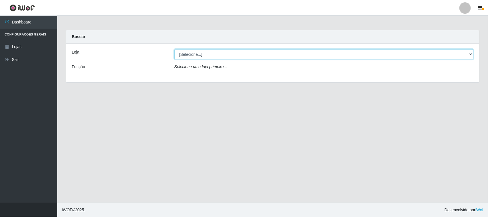
click at [239, 57] on select "[Selecione...] Super Vilton" at bounding box center [323, 54] width 299 height 10
select select "379"
click at [174, 49] on select "[Selecione...] Super Vilton" at bounding box center [323, 54] width 299 height 10
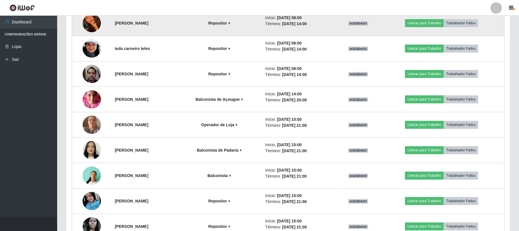
scroll to position [405, 0]
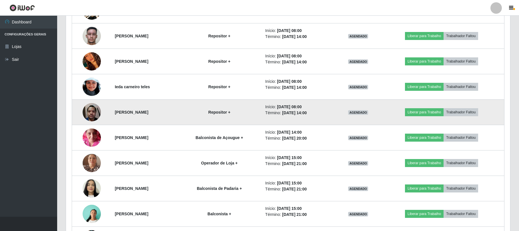
drag, startPoint x: 335, startPoint y: 115, endPoint x: 263, endPoint y: 109, distance: 72.3
click at [263, 109] on tr "[PERSON_NAME] Repositor + Início: [DATE] 08:00 Término: [DATE] 14:00 AGENDADO L…" at bounding box center [288, 112] width 433 height 25
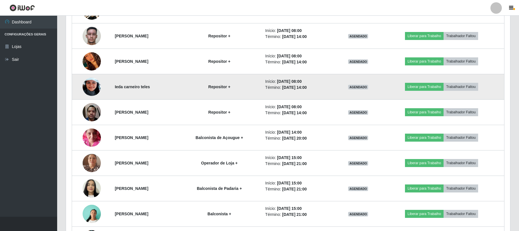
drag, startPoint x: 335, startPoint y: 88, endPoint x: 278, endPoint y: 83, distance: 57.1
click at [278, 83] on td "Início: [DATE] 08:00 Término: [DATE] 14:00" at bounding box center [299, 86] width 75 height 25
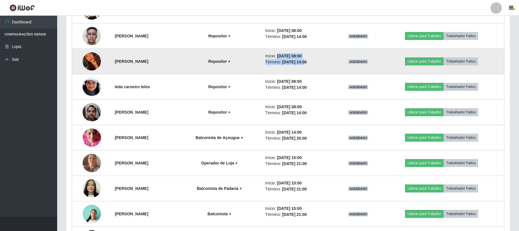
drag, startPoint x: 321, startPoint y: 64, endPoint x: 293, endPoint y: 56, distance: 28.9
click at [293, 56] on ul "Início: [DATE] 08:00 Término: [DATE] 14:00" at bounding box center [299, 59] width 69 height 12
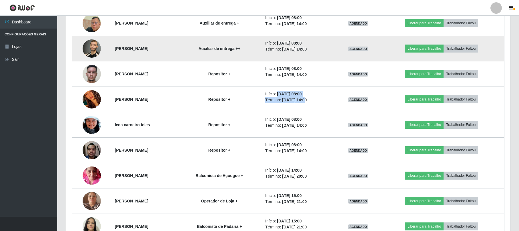
drag, startPoint x: 331, startPoint y: 53, endPoint x: 311, endPoint y: 48, distance: 21.1
click at [307, 48] on time "[DATE] 14:00" at bounding box center [294, 49] width 25 height 5
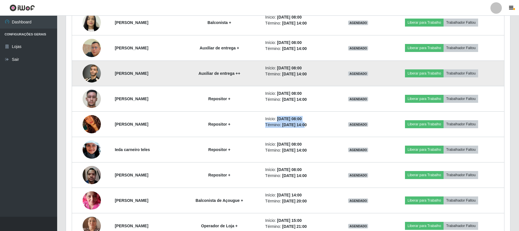
scroll to position [329, 0]
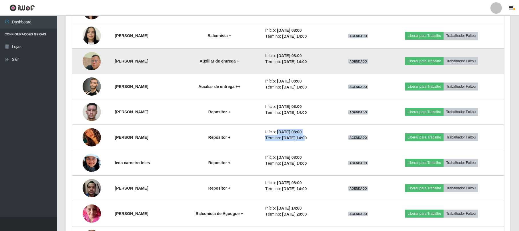
drag, startPoint x: 324, startPoint y: 66, endPoint x: 287, endPoint y: 53, distance: 39.3
click at [287, 53] on td "Início: [DATE] 08:00 Término: [DATE] 14:00" at bounding box center [299, 61] width 75 height 25
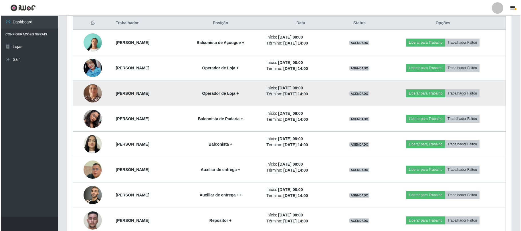
scroll to position [177, 0]
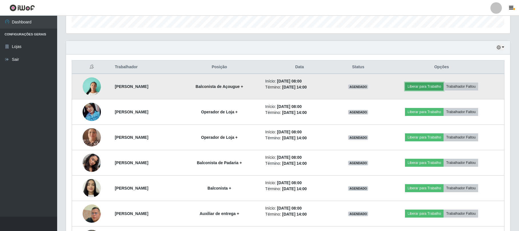
click at [423, 84] on button "Liberar para Trabalho" at bounding box center [424, 87] width 39 height 8
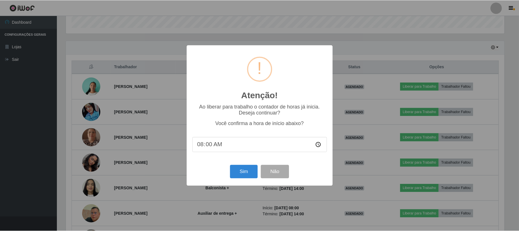
scroll to position [119, 440]
click at [246, 177] on button "Sim" at bounding box center [245, 171] width 28 height 13
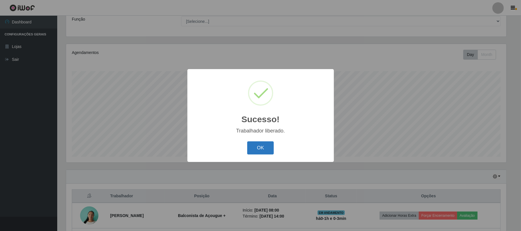
click at [263, 147] on button "OK" at bounding box center [260, 148] width 27 height 13
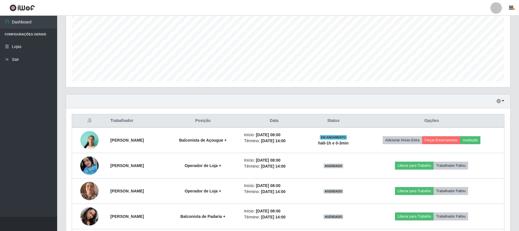
scroll to position [124, 0]
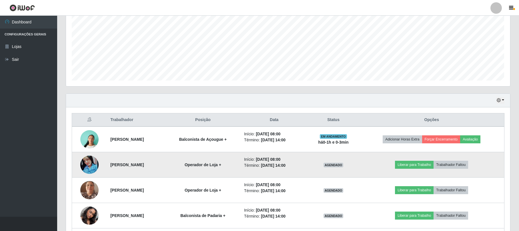
drag, startPoint x: 318, startPoint y: 168, endPoint x: 325, endPoint y: 168, distance: 6.9
click at [308, 168] on td "Início: [DATE] 08:00 Término: [DATE] 14:00" at bounding box center [274, 164] width 67 height 25
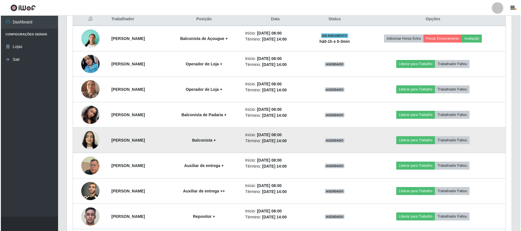
scroll to position [238, 0]
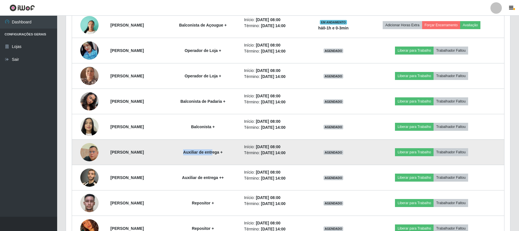
drag, startPoint x: 204, startPoint y: 154, endPoint x: 231, endPoint y: 157, distance: 27.6
click at [231, 157] on td "Auxiliar de entrega +" at bounding box center [202, 152] width 75 height 25
click at [419, 154] on button "Liberar para Trabalho" at bounding box center [414, 152] width 39 height 8
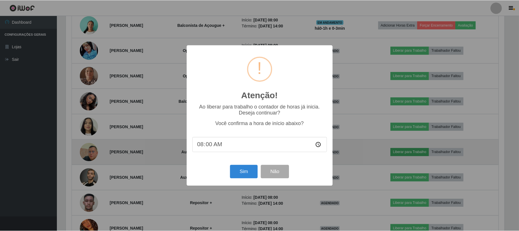
scroll to position [119, 440]
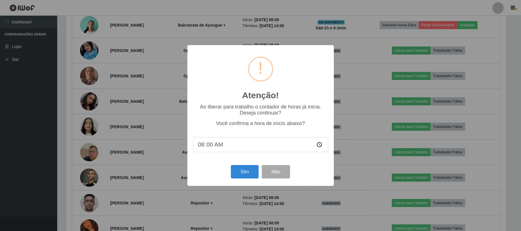
click at [252, 164] on div "Atenção! × Ao liberar para trabalho o contador de horas já inicia. Deseja conti…" at bounding box center [260, 115] width 146 height 141
click at [247, 176] on button "Sim" at bounding box center [245, 171] width 28 height 13
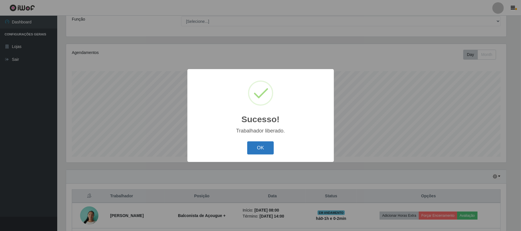
click at [268, 152] on button "OK" at bounding box center [260, 148] width 27 height 13
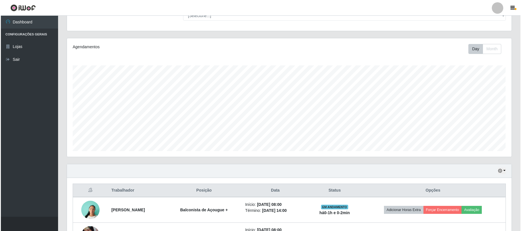
scroll to position [238, 0]
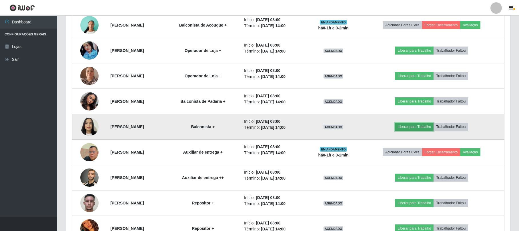
click at [424, 130] on button "Liberar para Trabalho" at bounding box center [414, 127] width 39 height 8
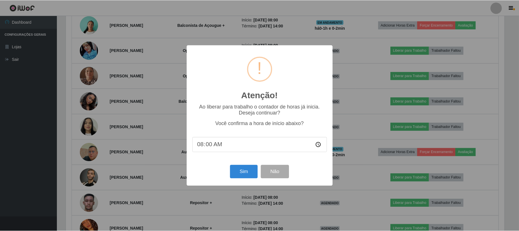
scroll to position [119, 440]
click at [243, 176] on button "Sim" at bounding box center [245, 171] width 28 height 13
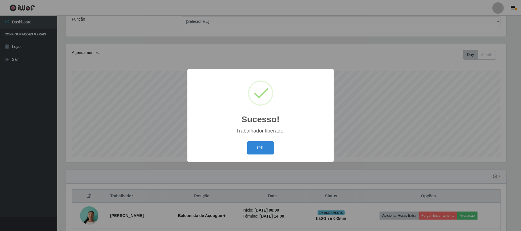
click at [247, 142] on button "OK" at bounding box center [260, 148] width 27 height 13
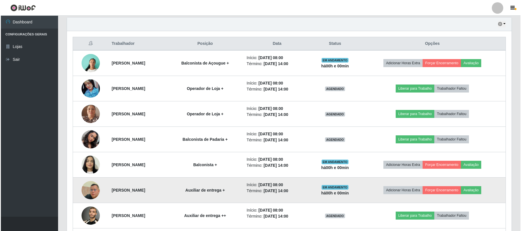
scroll to position [238, 0]
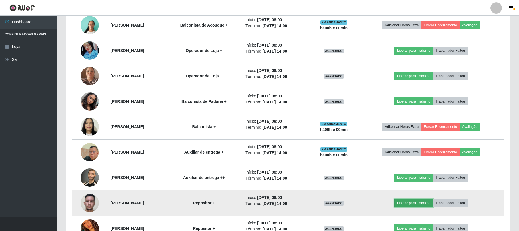
click at [415, 205] on button "Liberar para Trabalho" at bounding box center [414, 203] width 39 height 8
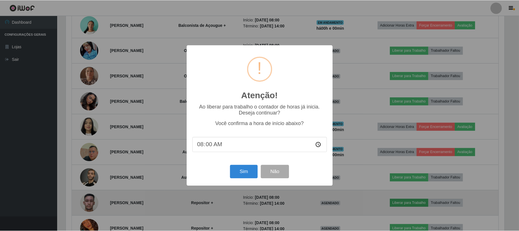
scroll to position [119, 440]
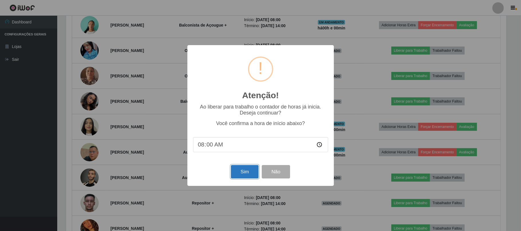
click at [245, 168] on button "Sim" at bounding box center [245, 171] width 28 height 13
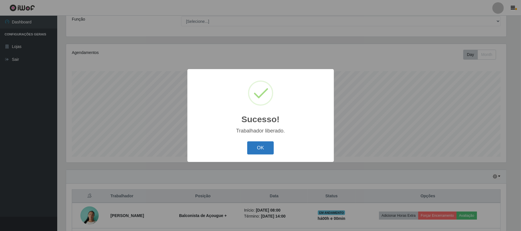
click at [248, 142] on button "OK" at bounding box center [260, 148] width 27 height 13
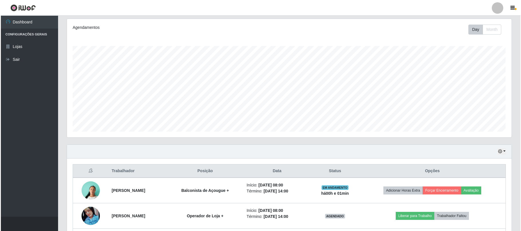
scroll to position [162, 0]
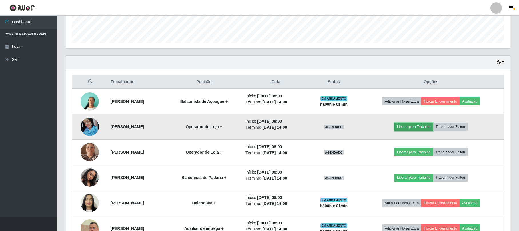
click at [418, 130] on button "Liberar para Trabalho" at bounding box center [414, 127] width 39 height 8
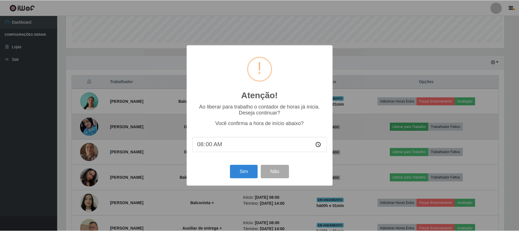
scroll to position [119, 440]
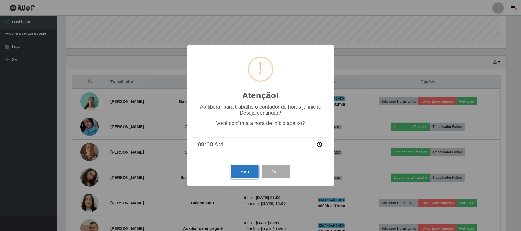
click at [250, 174] on button "Sim" at bounding box center [245, 171] width 28 height 13
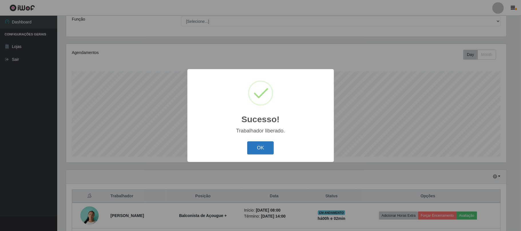
click at [261, 145] on button "OK" at bounding box center [260, 148] width 27 height 13
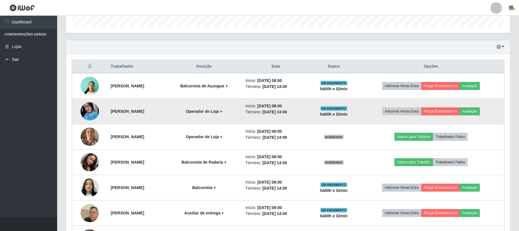
scroll to position [177, 0]
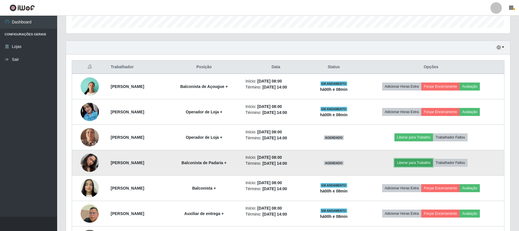
click at [423, 167] on button "Liberar para Trabalho" at bounding box center [414, 163] width 39 height 8
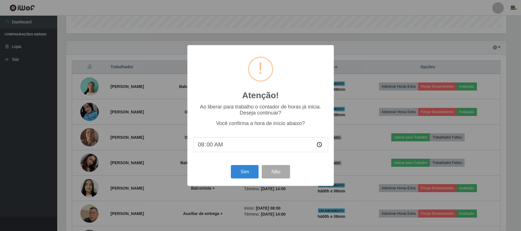
type input "08:08"
click at [239, 176] on button "Sim" at bounding box center [245, 171] width 28 height 13
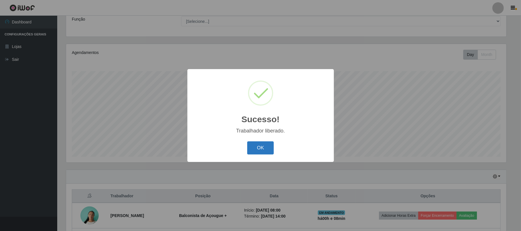
click at [253, 146] on button "OK" at bounding box center [260, 148] width 27 height 13
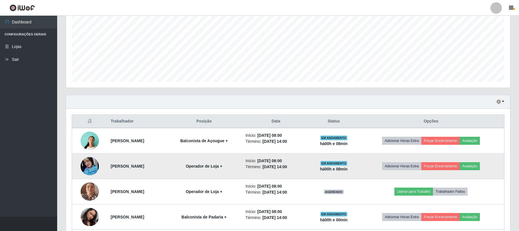
scroll to position [124, 0]
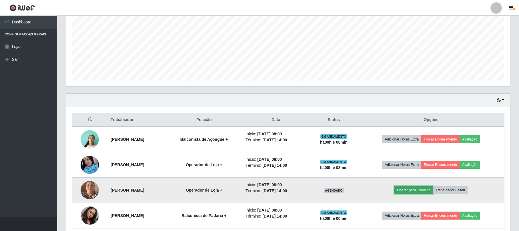
click at [412, 192] on button "Liberar para Trabalho" at bounding box center [414, 190] width 39 height 8
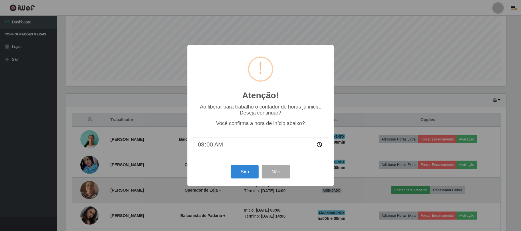
type input "08:08"
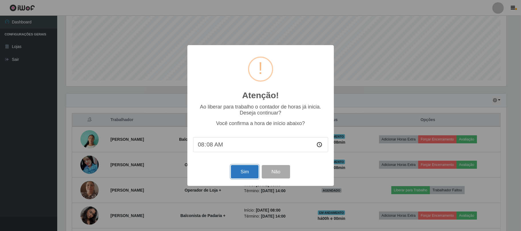
click at [238, 173] on button "Sim" at bounding box center [245, 171] width 28 height 13
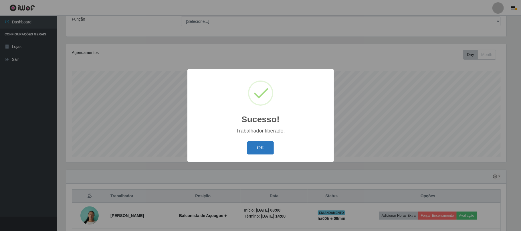
click at [261, 153] on button "OK" at bounding box center [260, 148] width 27 height 13
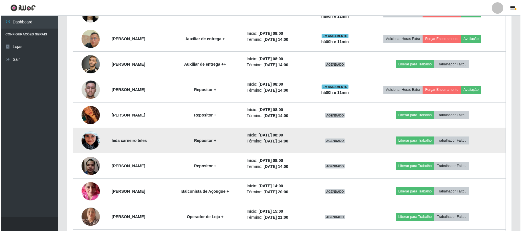
scroll to position [353, 0]
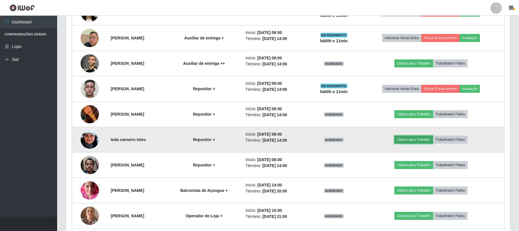
click at [409, 140] on button "Liberar para Trabalho" at bounding box center [414, 140] width 39 height 8
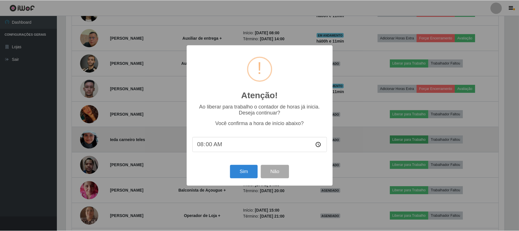
scroll to position [119, 440]
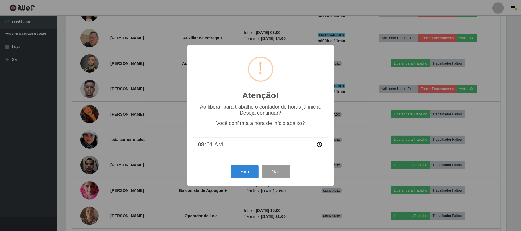
type input "08:11"
click at [253, 175] on button "Sim" at bounding box center [245, 171] width 28 height 13
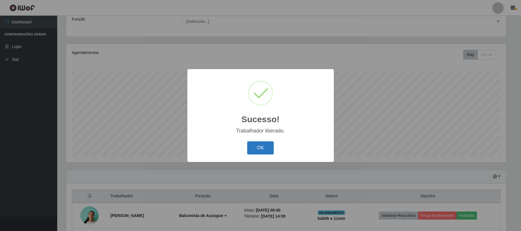
click at [270, 152] on button "OK" at bounding box center [260, 148] width 27 height 13
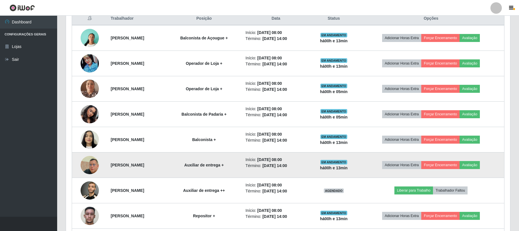
scroll to position [238, 0]
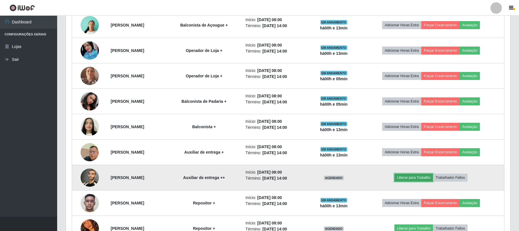
click at [421, 176] on button "Liberar para Trabalho" at bounding box center [414, 178] width 39 height 8
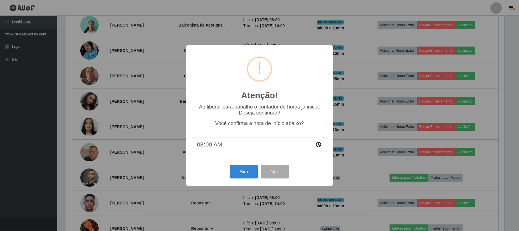
scroll to position [119, 440]
type input "08:13"
click at [238, 178] on button "Sim" at bounding box center [245, 171] width 28 height 13
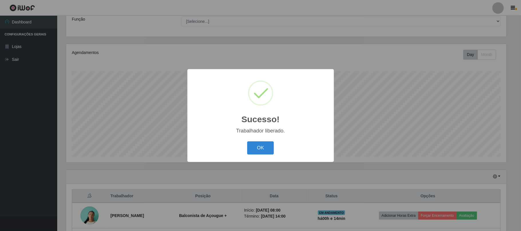
click at [247, 142] on button "OK" at bounding box center [260, 148] width 27 height 13
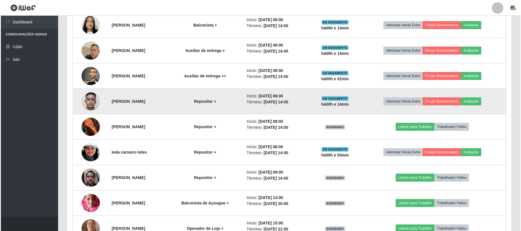
scroll to position [353, 0]
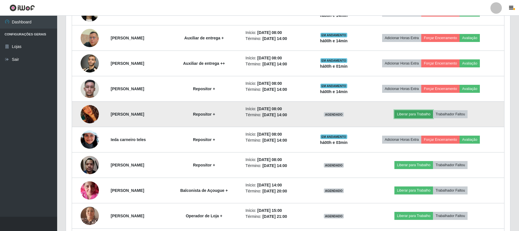
click at [419, 116] on button "Liberar para Trabalho" at bounding box center [414, 114] width 39 height 8
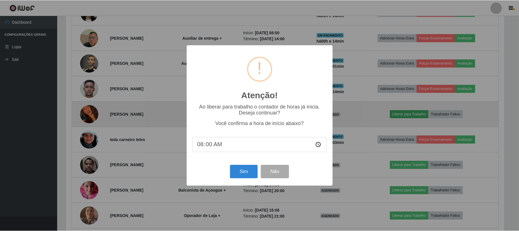
scroll to position [119, 440]
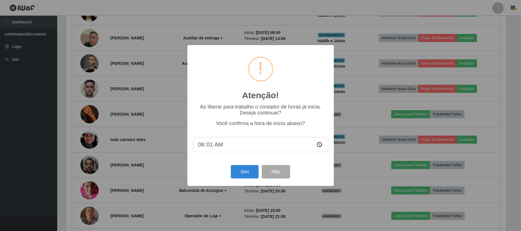
type input "08:14"
click at [248, 171] on button "Sim" at bounding box center [245, 171] width 28 height 13
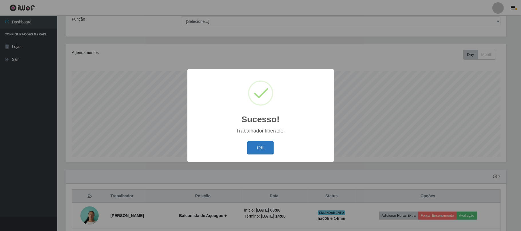
click at [251, 153] on button "OK" at bounding box center [260, 148] width 27 height 13
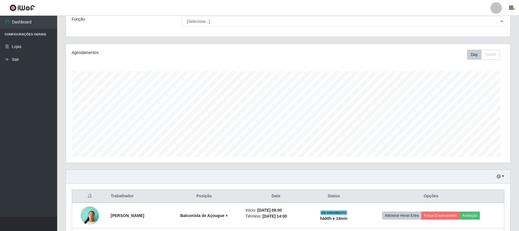
scroll to position [119, 444]
